Goal: Navigation & Orientation: Find specific page/section

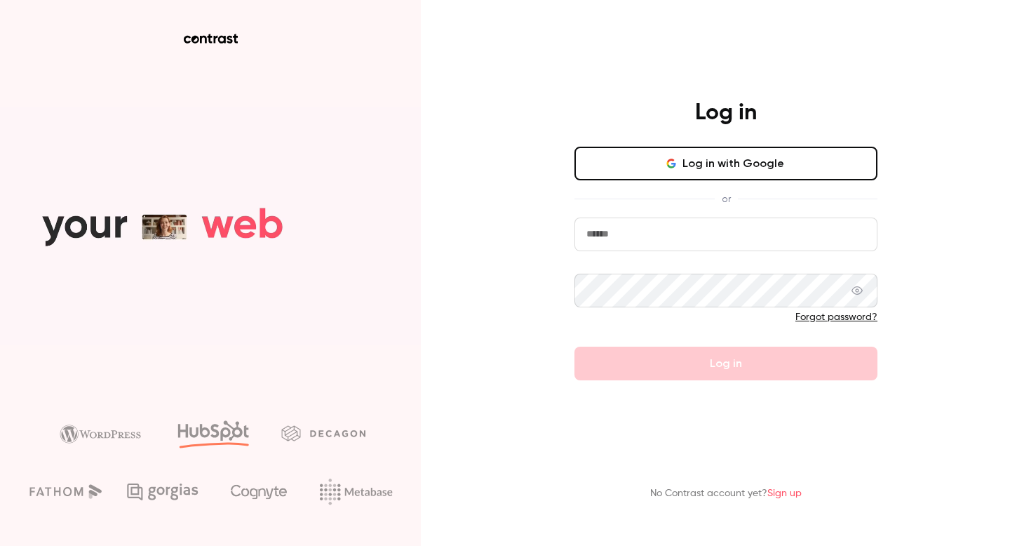
click at [717, 158] on button "Log in with Google" at bounding box center [725, 164] width 303 height 34
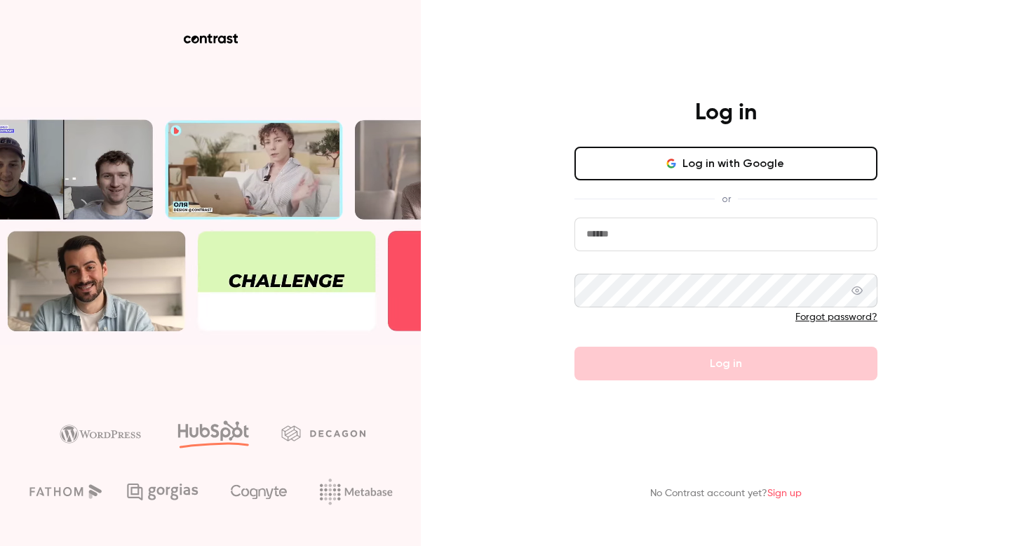
click at [0, 0] on div "Log in Log in with Google or Forgot password? Log in No Contrast account yet? S…" at bounding box center [505, 273] width 1010 height 546
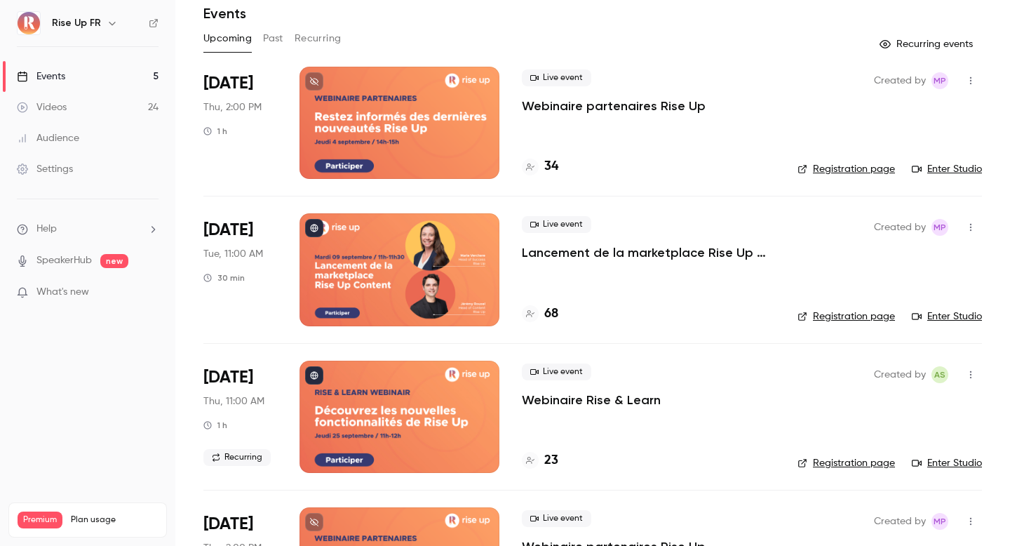
scroll to position [55, 0]
click at [465, 149] on div at bounding box center [399, 122] width 200 height 112
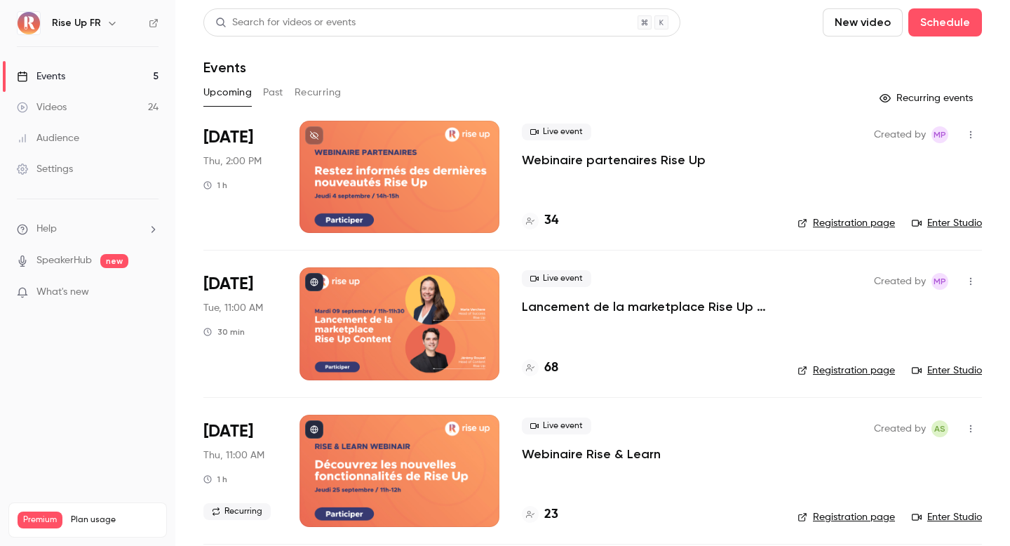
click at [134, 104] on link "Videos 24" at bounding box center [87, 107] width 175 height 31
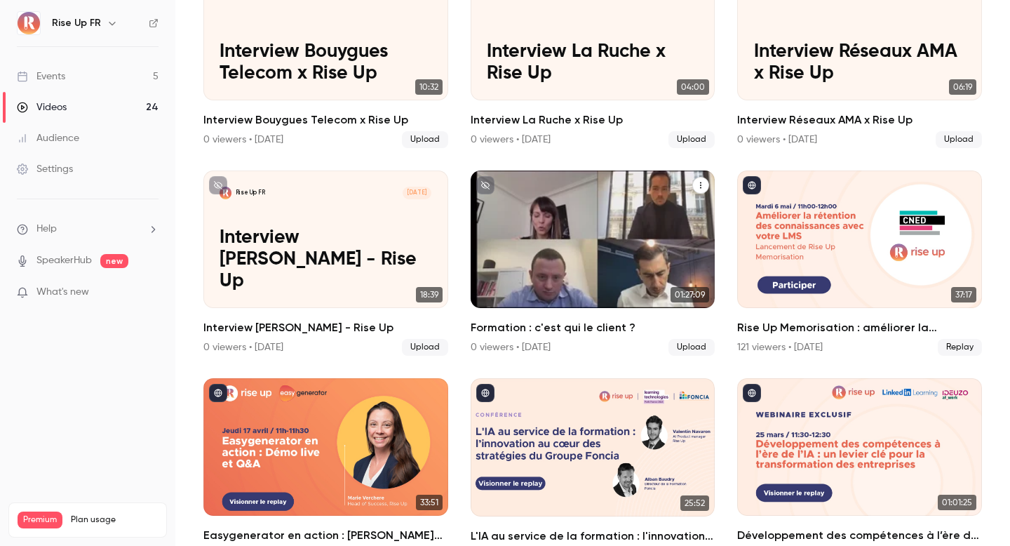
scroll to position [407, 0]
